Goal: Transaction & Acquisition: Purchase product/service

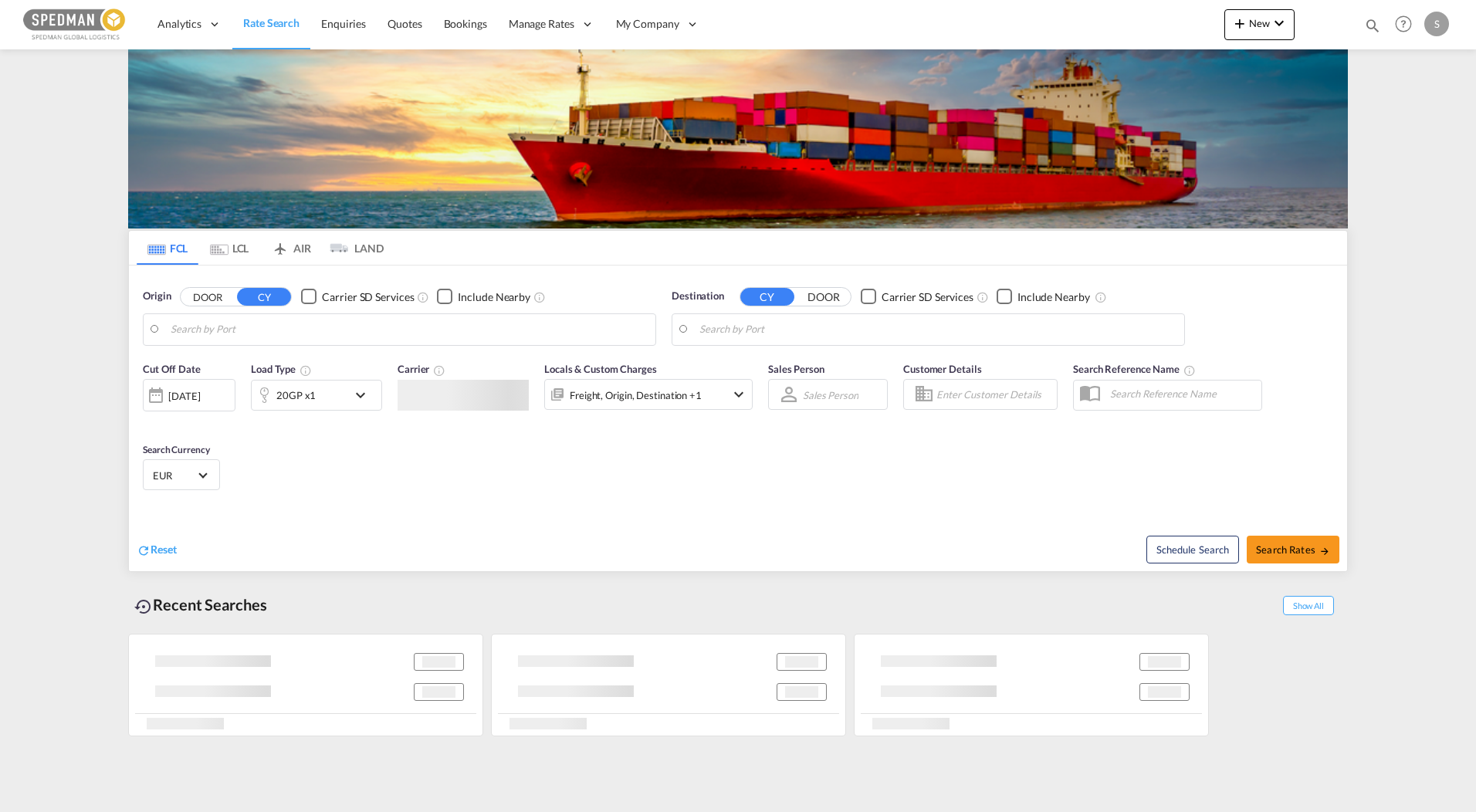
type input "[GEOGRAPHIC_DATA], [GEOGRAPHIC_DATA]"
type input "Mersin, TRMER"
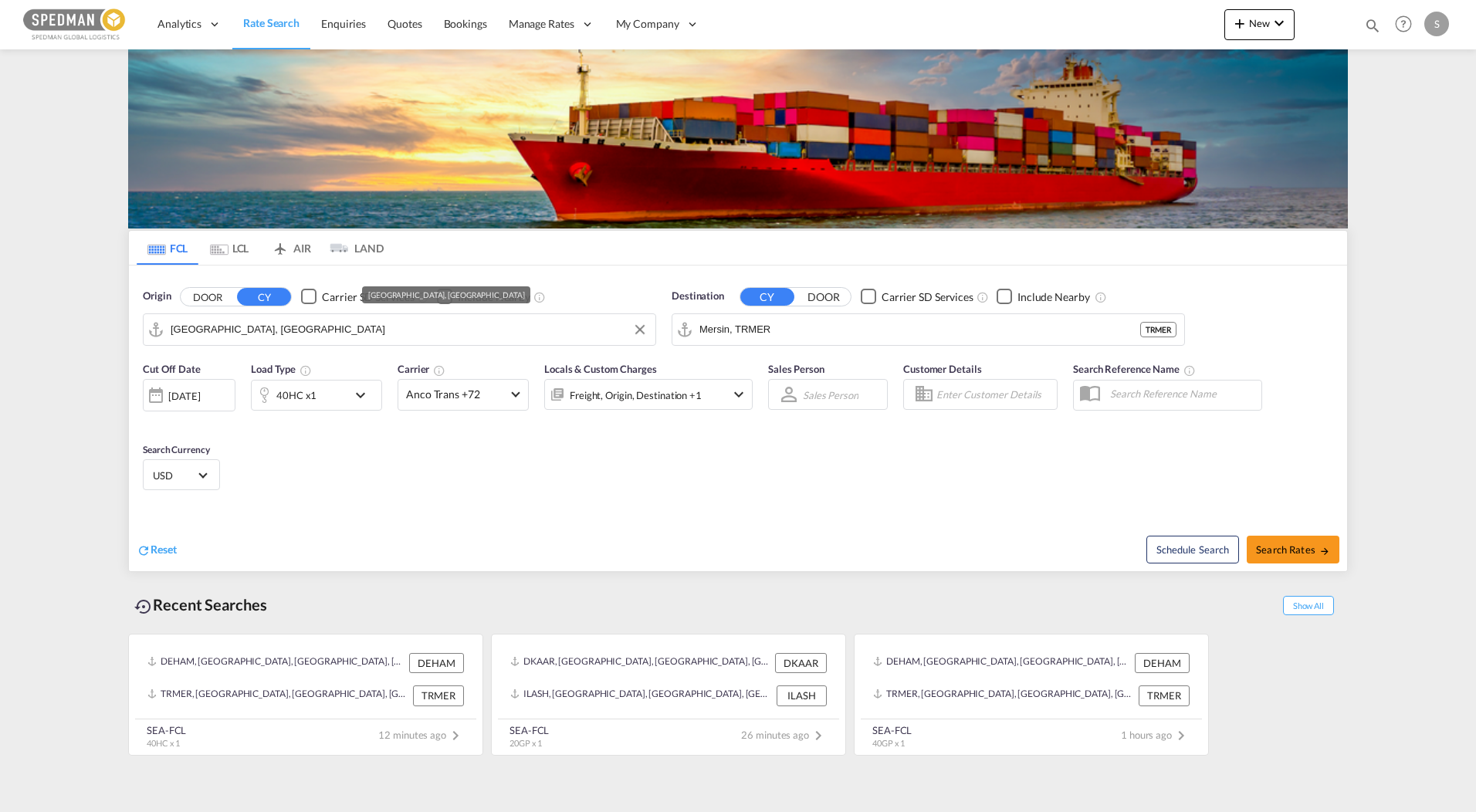
click at [322, 328] on input "[GEOGRAPHIC_DATA], [GEOGRAPHIC_DATA]" at bounding box center [410, 329] width 477 height 23
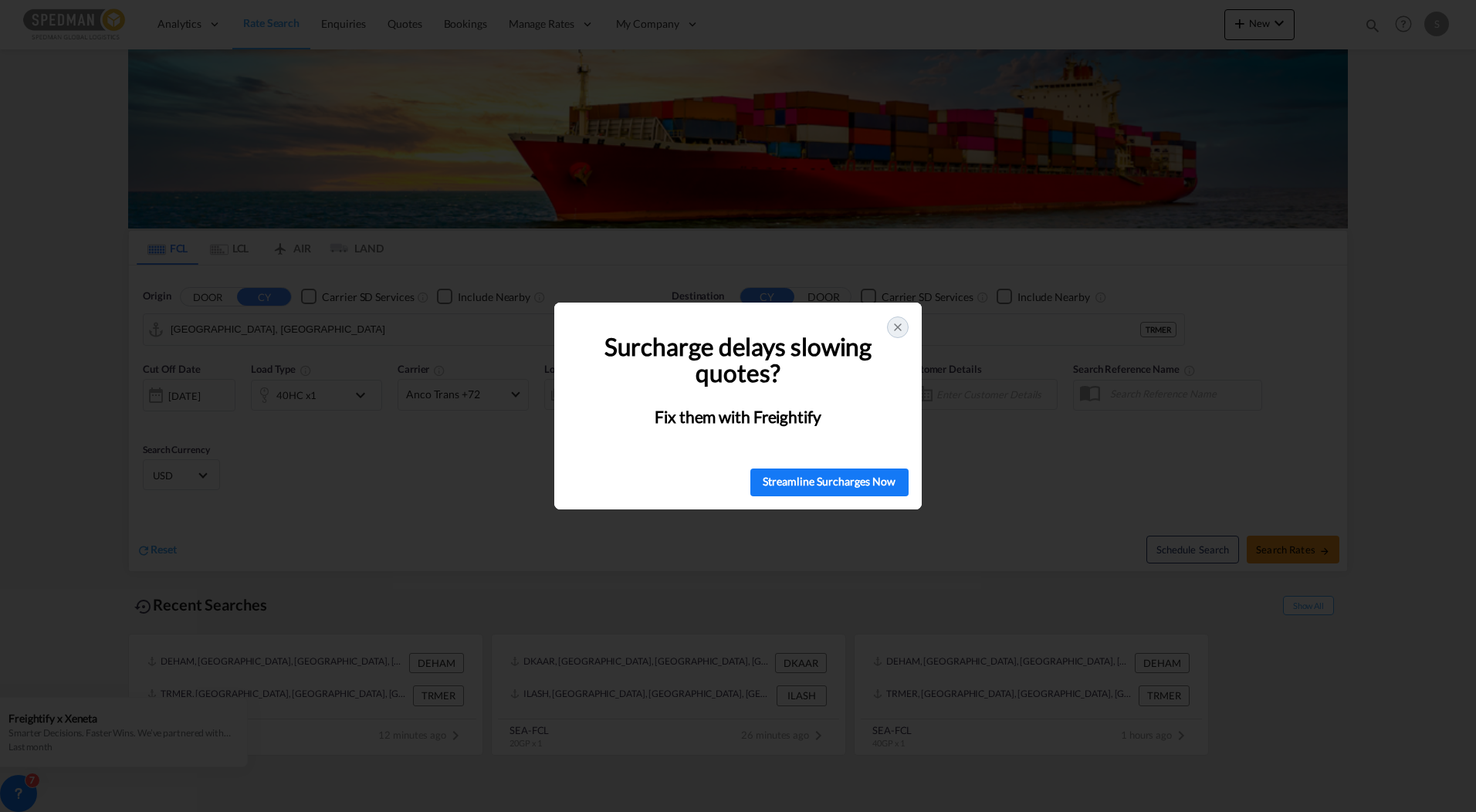
click at [896, 323] on icon at bounding box center [897, 327] width 13 height 13
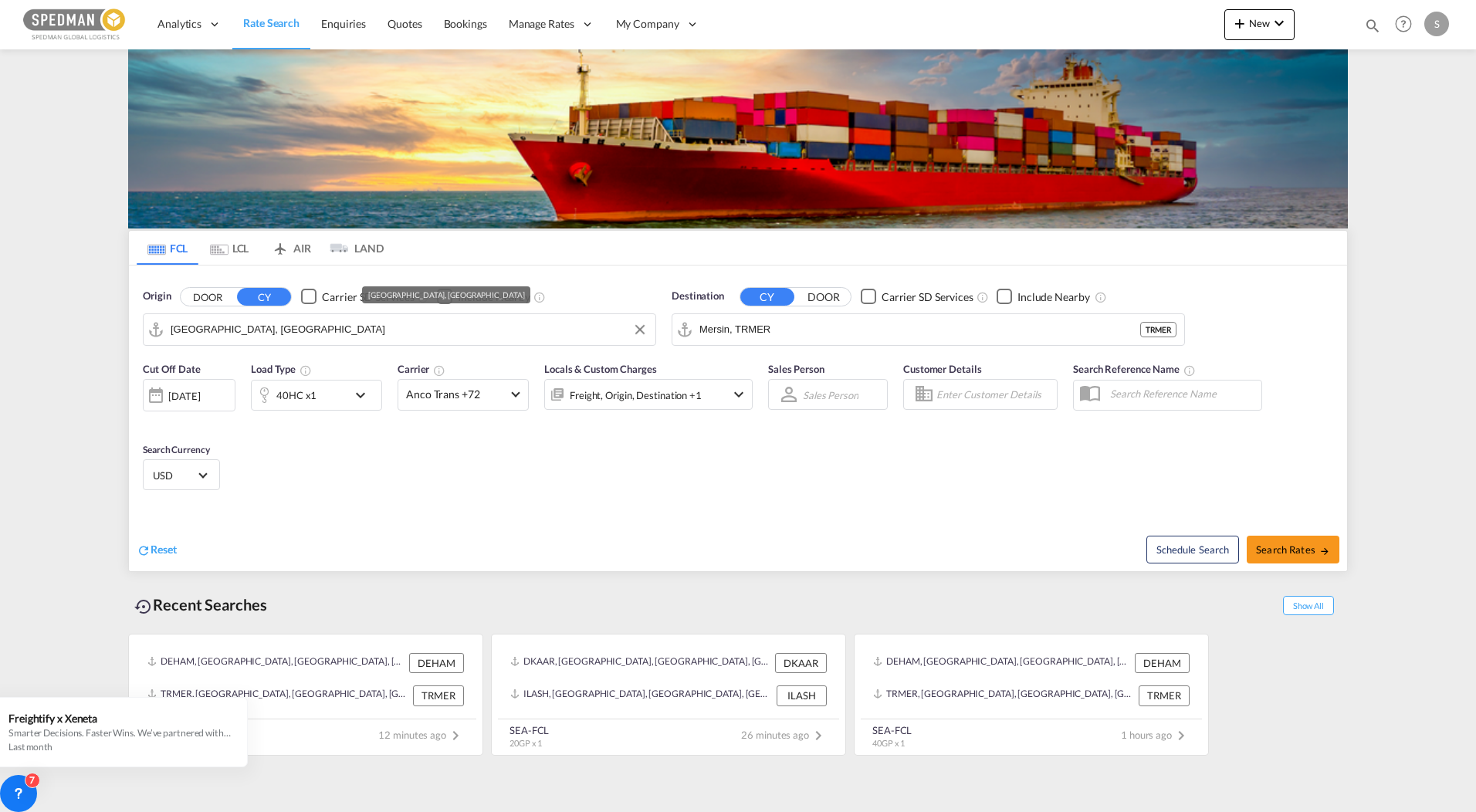
click at [274, 323] on input "[GEOGRAPHIC_DATA], [GEOGRAPHIC_DATA]" at bounding box center [410, 329] width 477 height 23
drag, startPoint x: 274, startPoint y: 323, endPoint x: -111, endPoint y: 291, distance: 386.3
click at [0, 291] on html "Analytics Reports Dashboard Rate Search Enquiries Quotes" at bounding box center [738, 406] width 1476 height 812
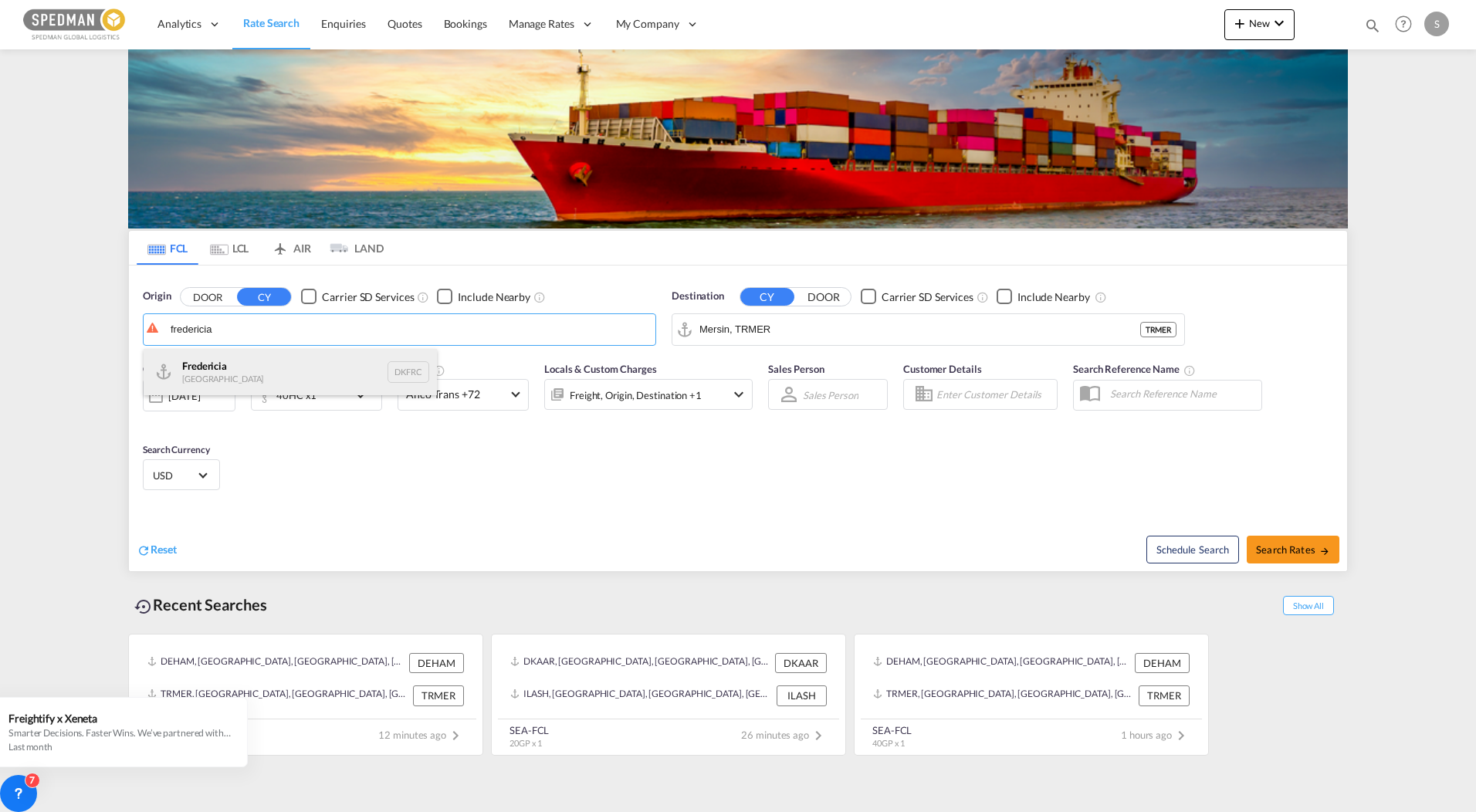
click at [234, 366] on div "Fredericia [GEOGRAPHIC_DATA] DKFRC" at bounding box center [290, 371] width 293 height 46
type input "[GEOGRAPHIC_DATA], DKFRC"
click at [872, 335] on input "Mersin, TRMER" at bounding box center [937, 329] width 477 height 23
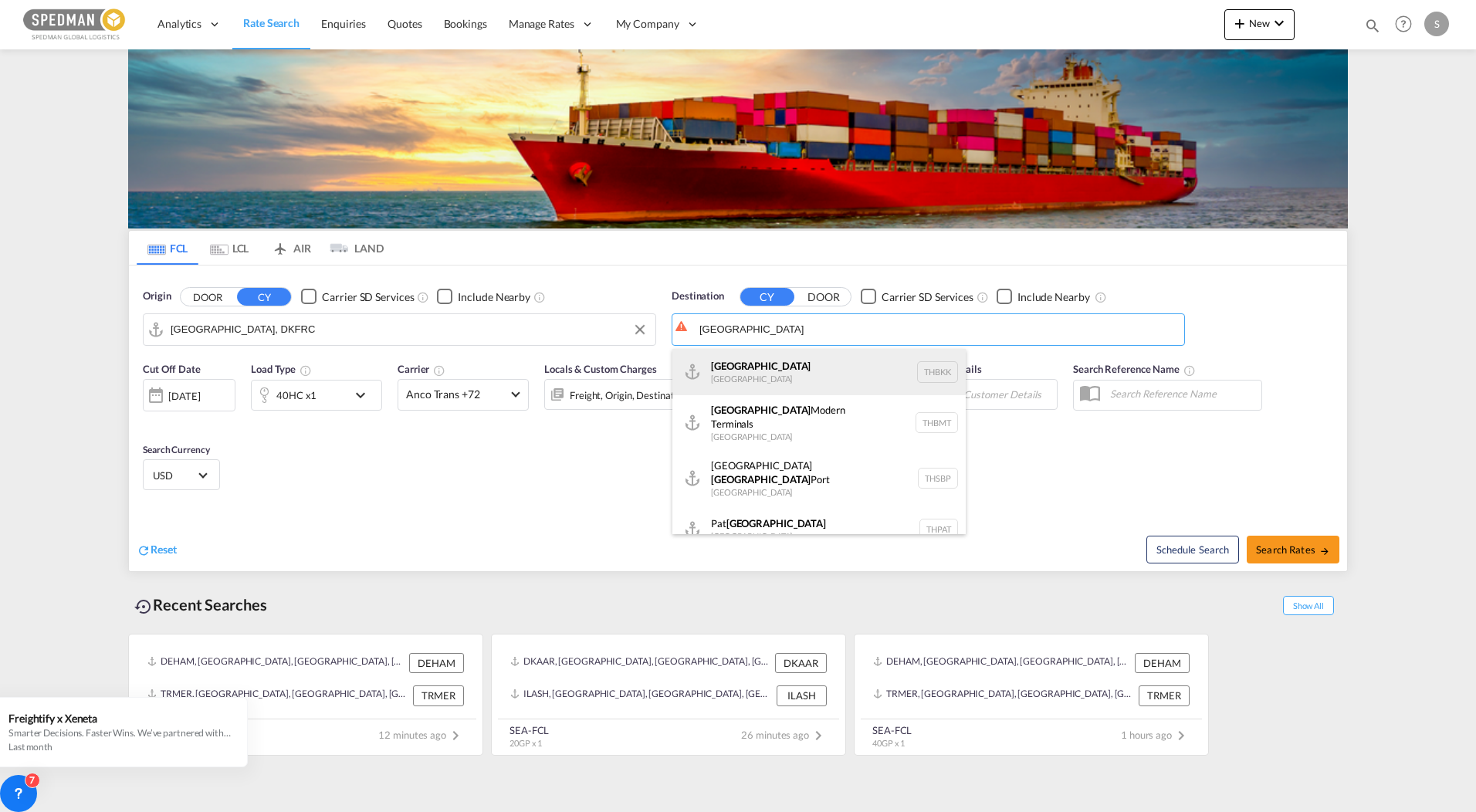
click at [768, 359] on div "[GEOGRAPHIC_DATA] [GEOGRAPHIC_DATA] THBKK" at bounding box center [819, 371] width 293 height 46
type input "[GEOGRAPHIC_DATA], THBKK"
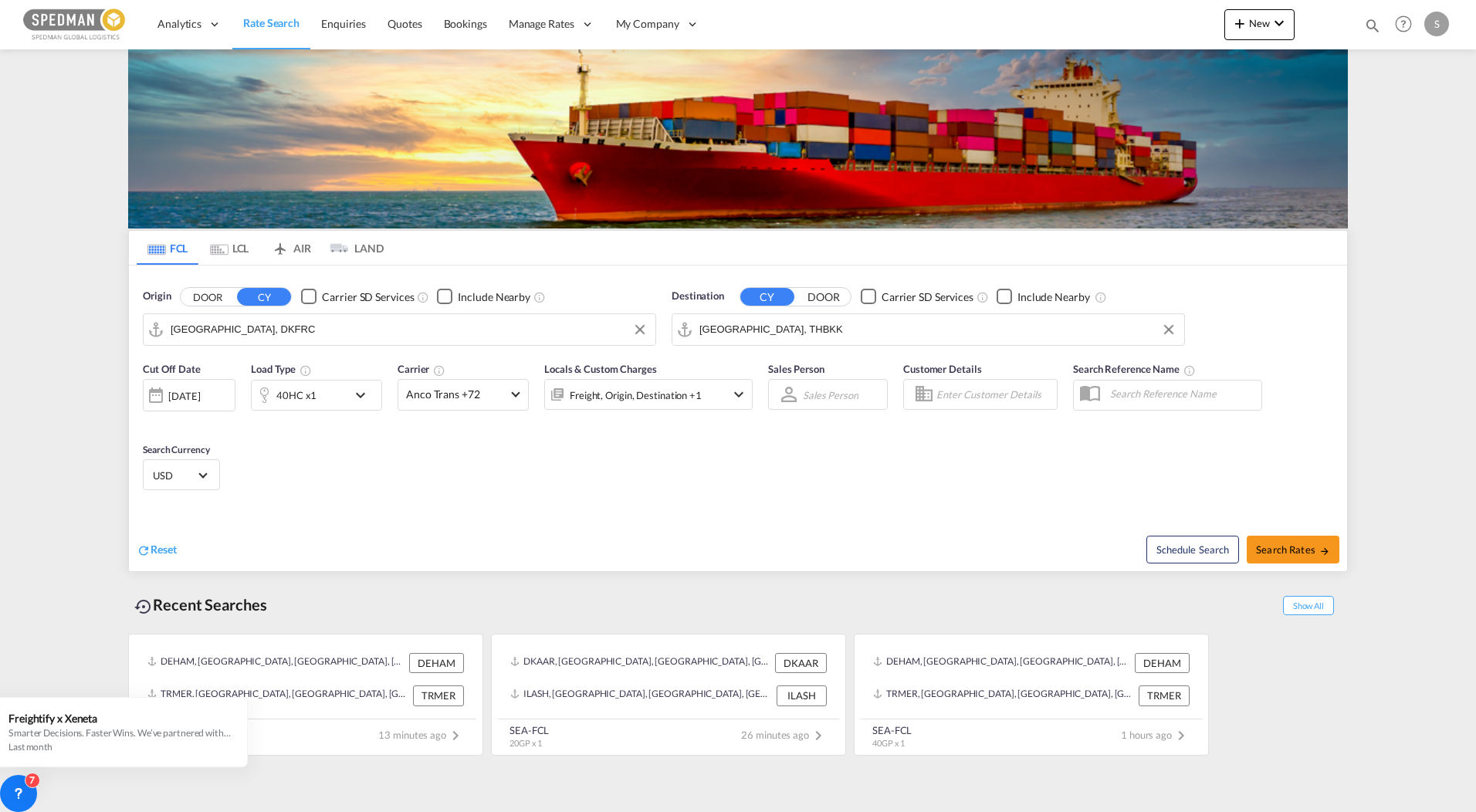
click at [322, 401] on div "40HC x1" at bounding box center [299, 396] width 96 height 31
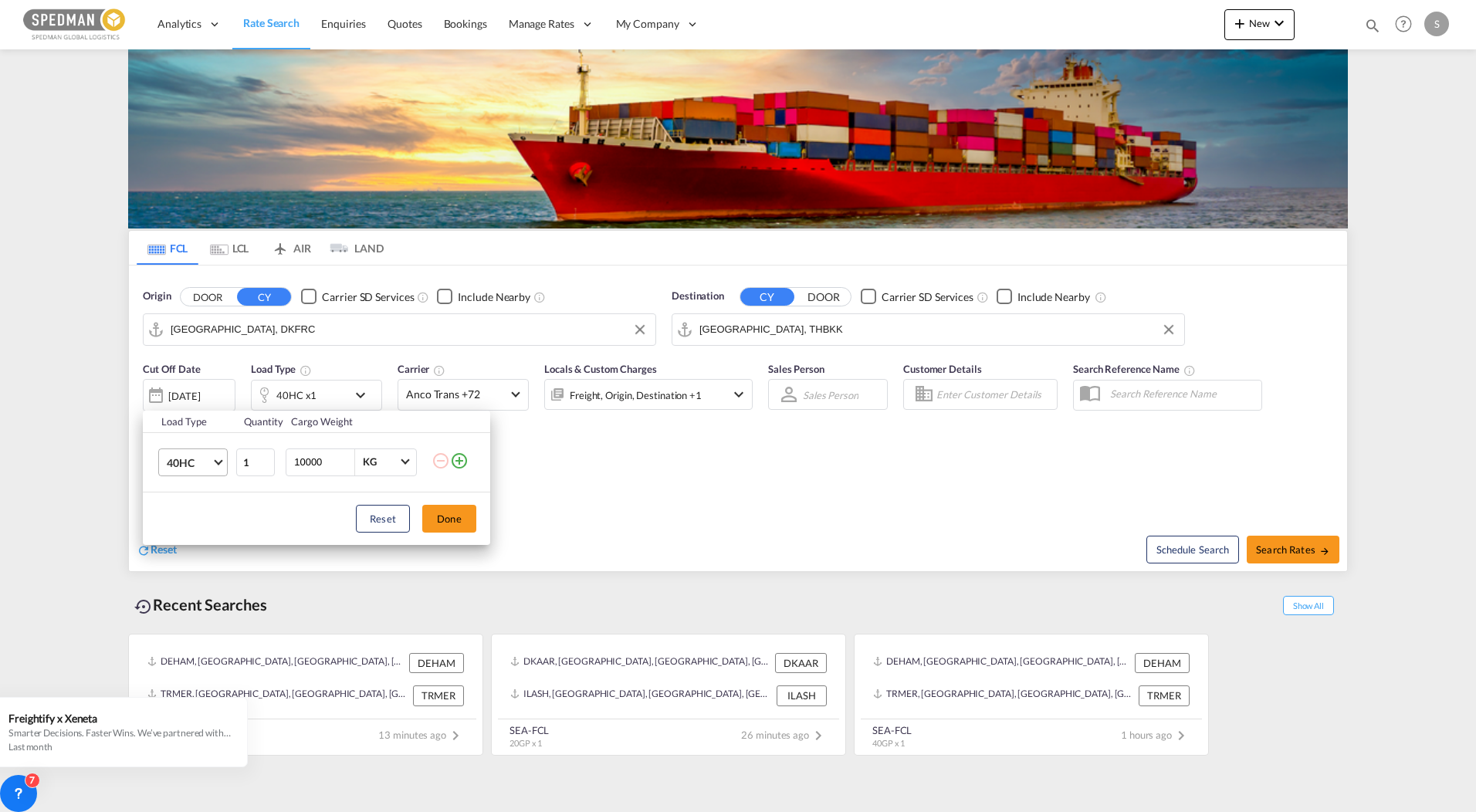
click at [196, 466] on span "40HC" at bounding box center [190, 463] width 45 height 16
click at [184, 430] on div "40GP" at bounding box center [181, 425] width 27 height 16
click at [452, 518] on button "Done" at bounding box center [449, 518] width 54 height 27
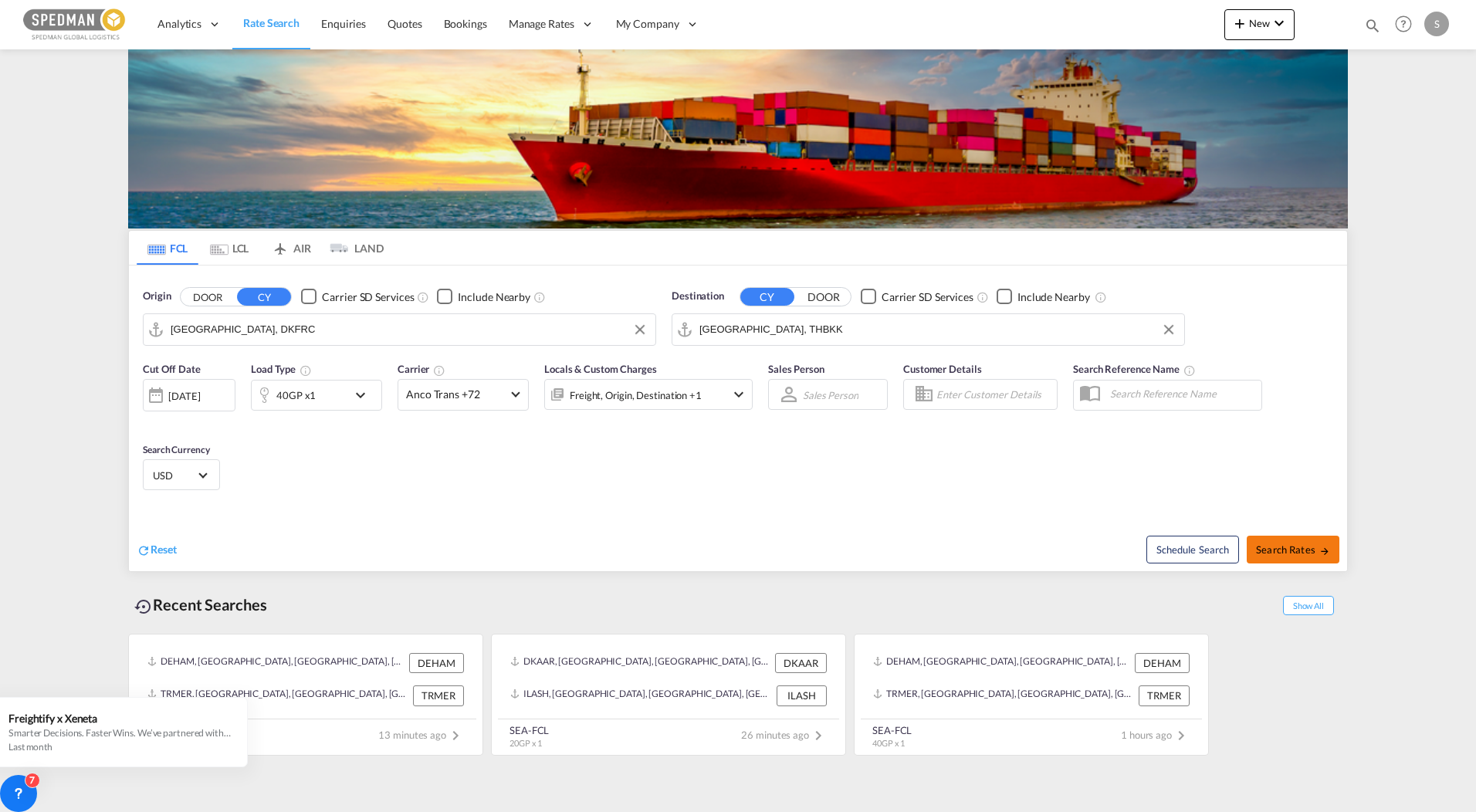
click at [1314, 549] on span "Search Rates" at bounding box center [1293, 549] width 74 height 13
type input "DKFRC to THBKK / [DATE]"
